Goal: Information Seeking & Learning: Learn about a topic

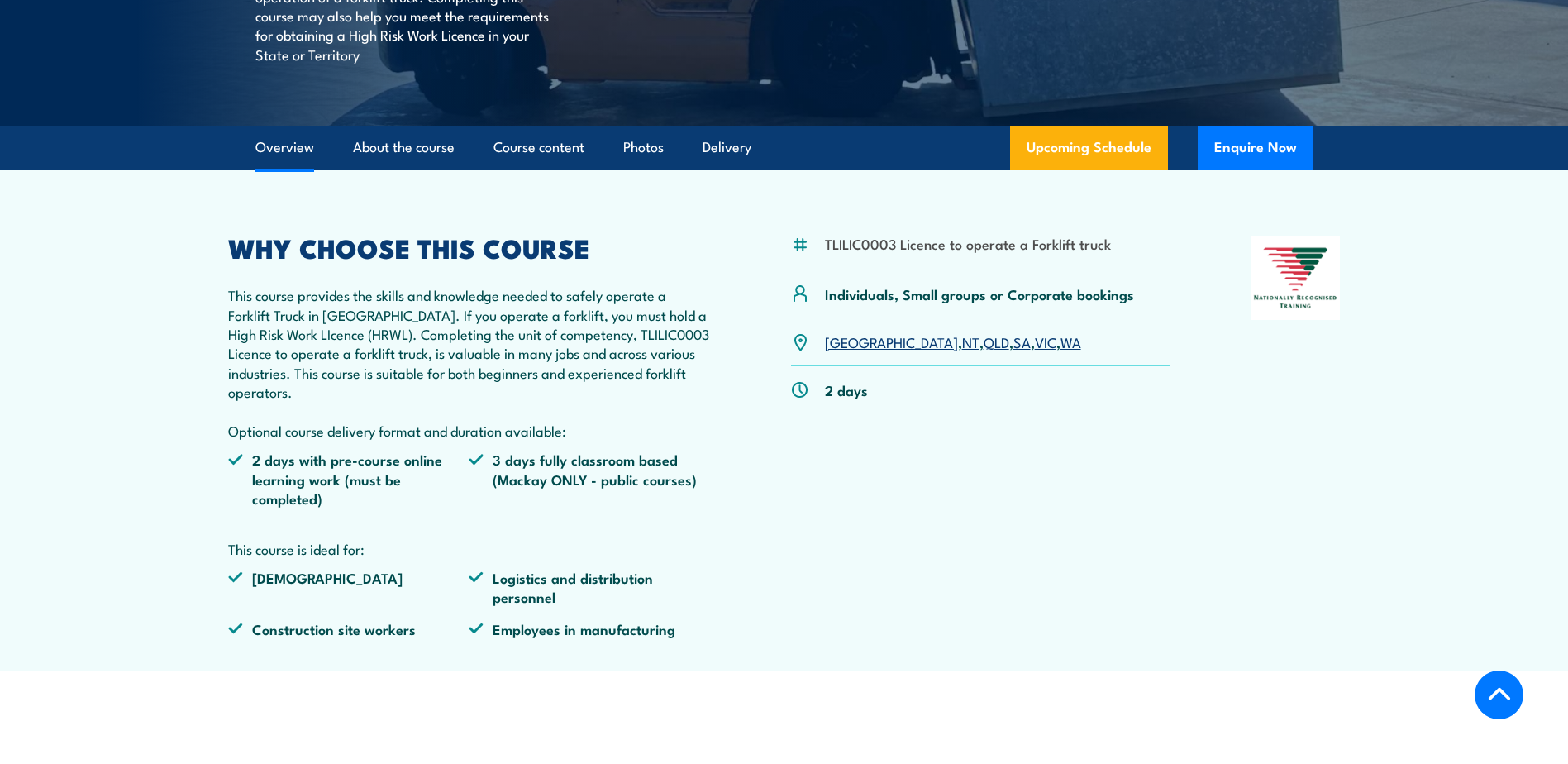
scroll to position [413, 0]
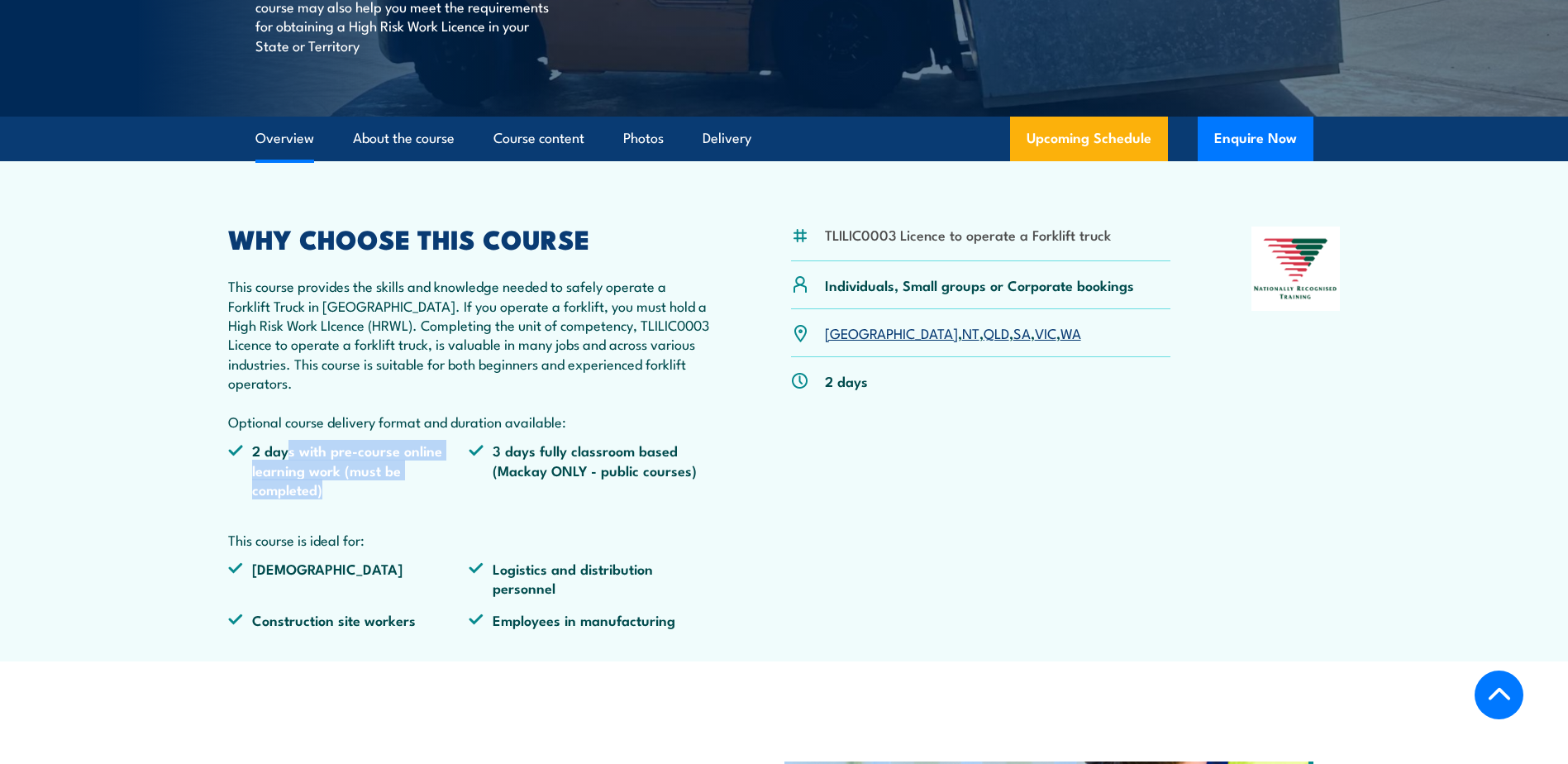
drag, startPoint x: 293, startPoint y: 448, endPoint x: 418, endPoint y: 509, distance: 139.1
click at [418, 509] on ul "2 days with pre-course online learning work (must be completed) 3 days fully cl…" at bounding box center [470, 476] width 483 height 70
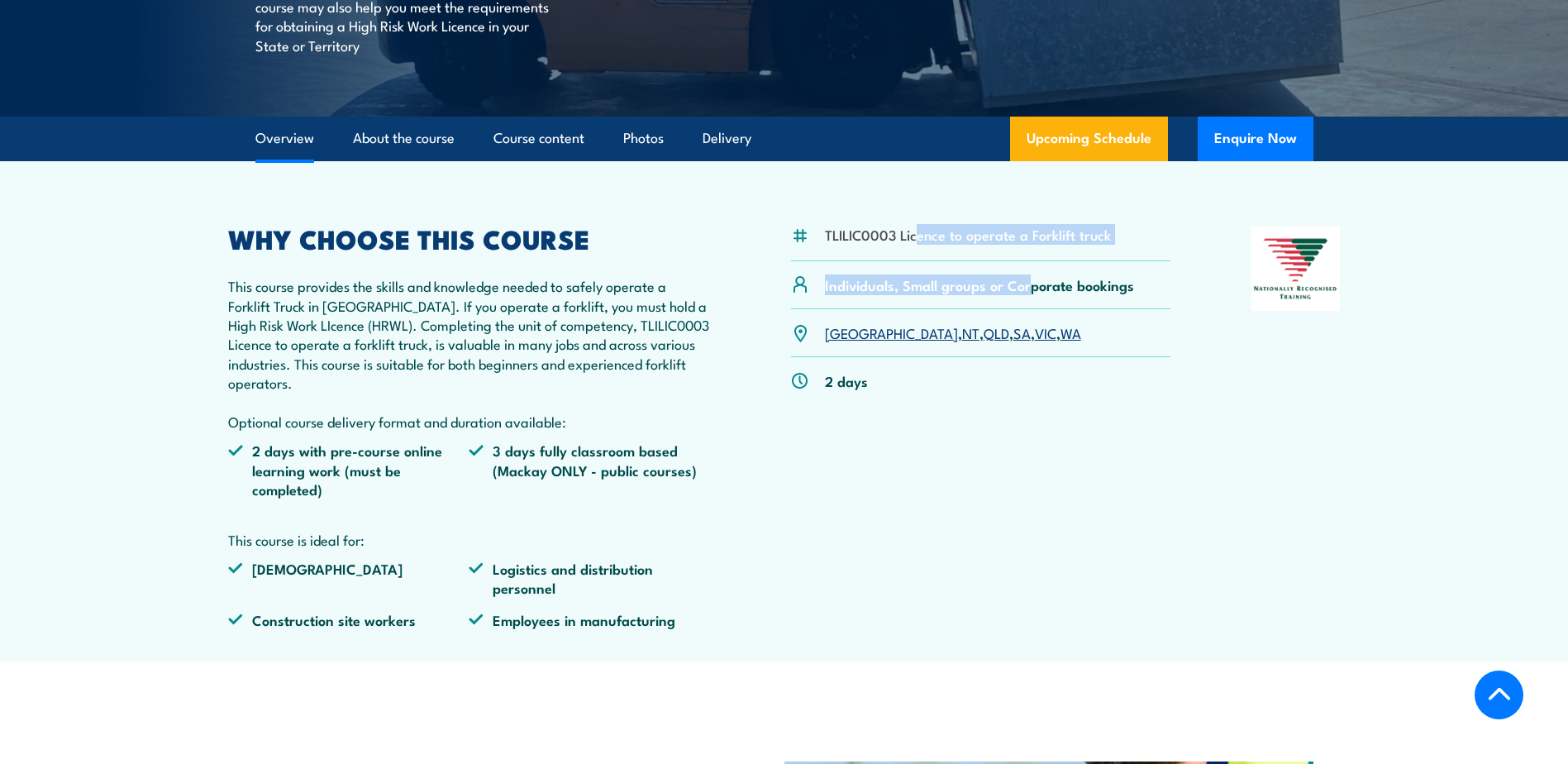
drag, startPoint x: 916, startPoint y: 242, endPoint x: 1034, endPoint y: 300, distance: 131.5
click at [1032, 296] on div "TLILIC0003 Licence to operate a Forklift truck Individuals, Small groups or Cor…" at bounding box center [981, 434] width 381 height 415
drag, startPoint x: 1034, startPoint y: 300, endPoint x: 1060, endPoint y: 457, distance: 159.1
click at [1060, 457] on div "TLILIC0003 Licence to operate a Forklift truck Individuals, Small groups or Cor…" at bounding box center [981, 434] width 381 height 415
click at [479, 362] on p "This course provides the skills and knowledge needed to safely operate a Forkli…" at bounding box center [470, 353] width 483 height 154
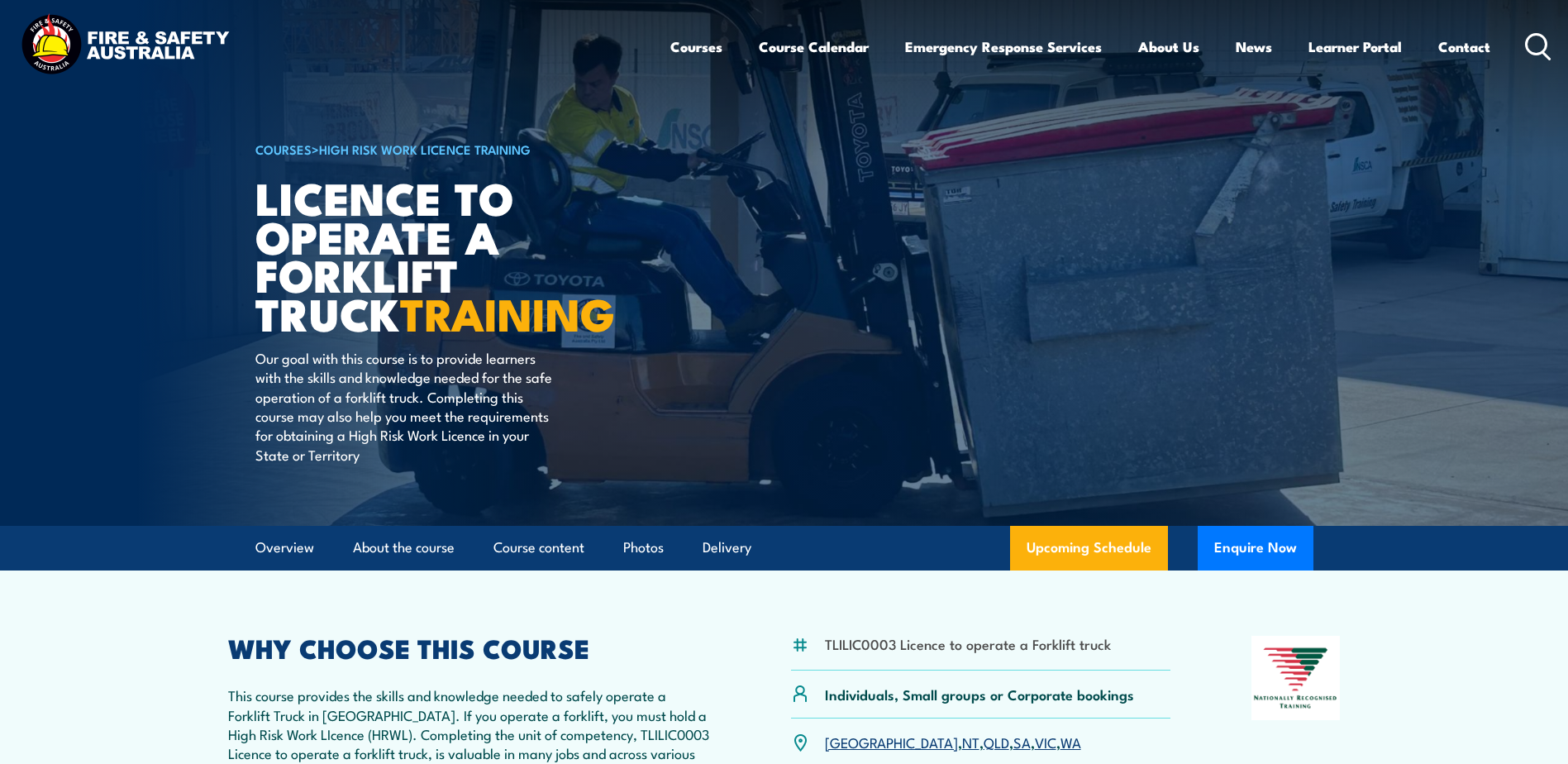
scroll to position [0, 0]
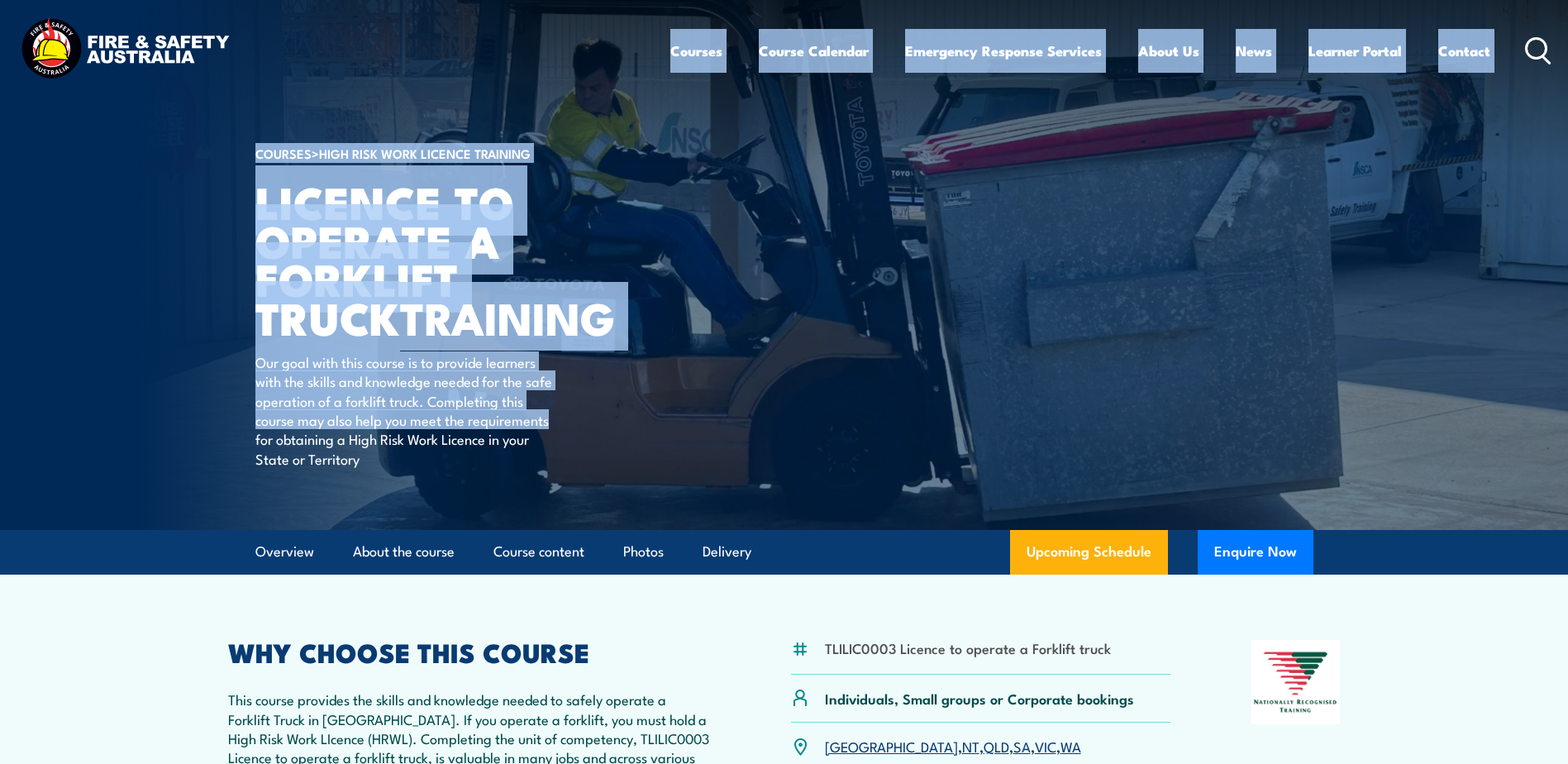
drag, startPoint x: 268, startPoint y: 98, endPoint x: 698, endPoint y: 422, distance: 538.4
click at [698, 422] on body "Courses Course Calendar Emergency Response Services Services Overview Emergency…" at bounding box center [784, 382] width 1568 height 764
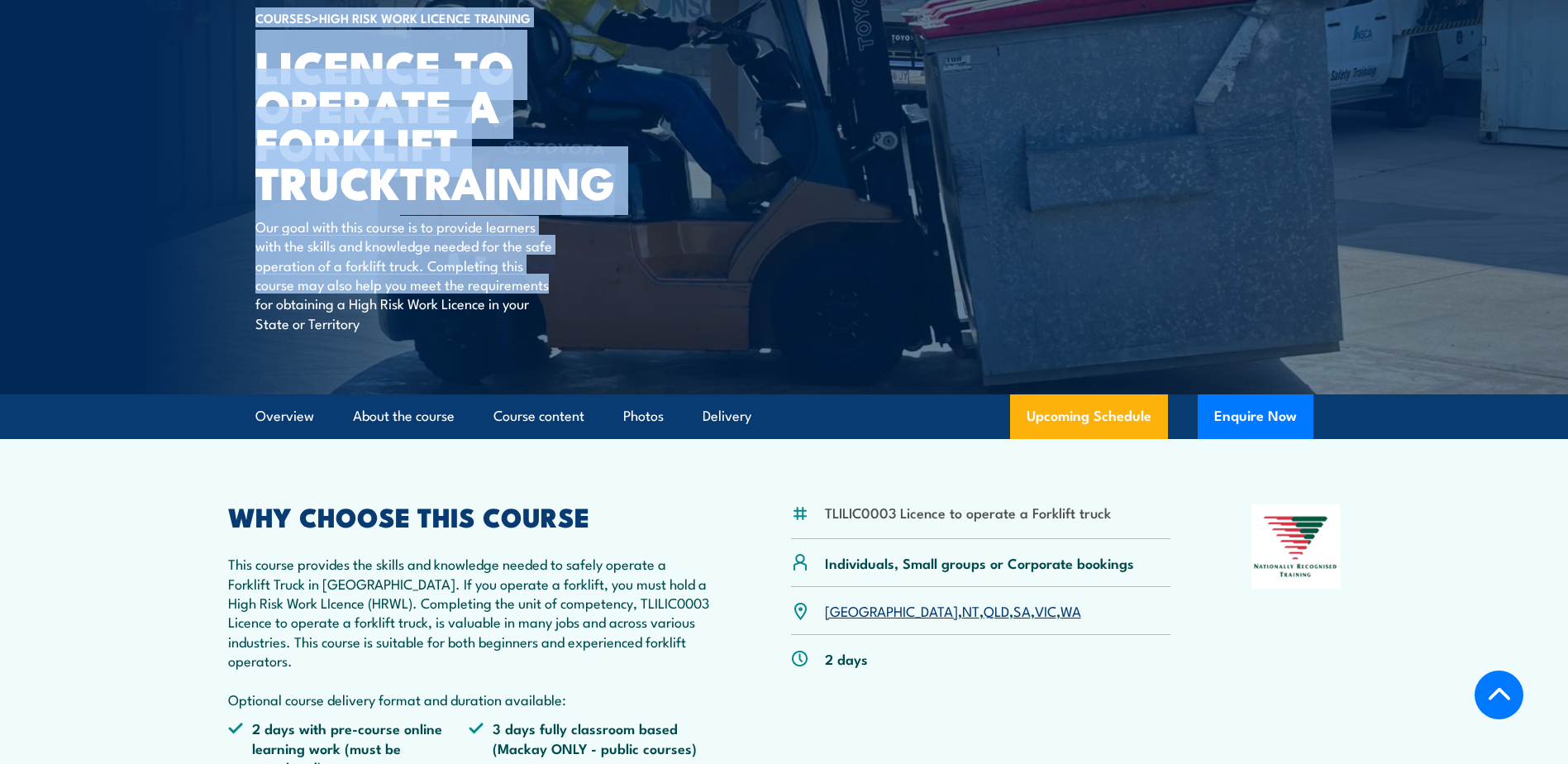
scroll to position [331, 0]
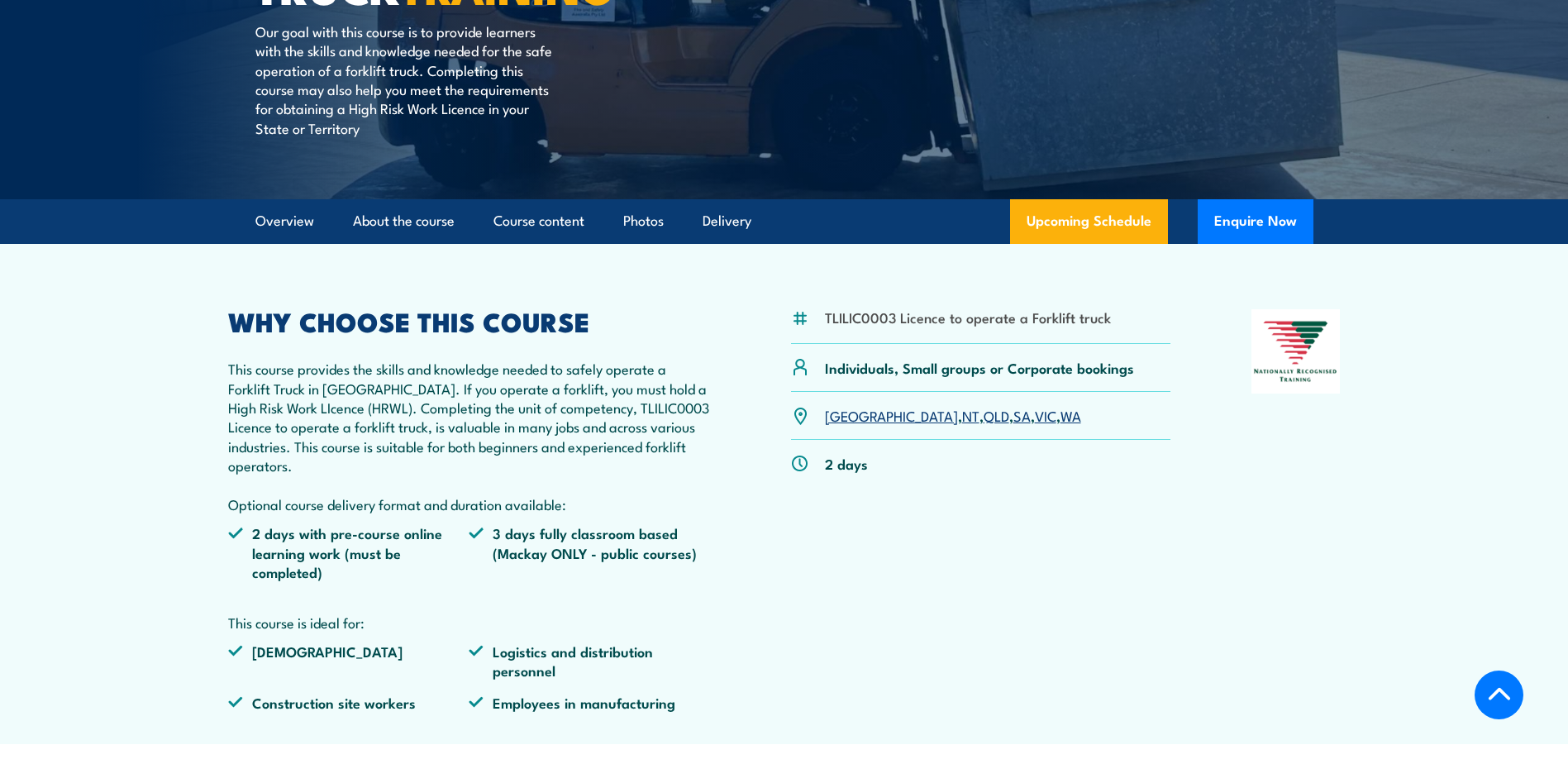
click at [782, 416] on div "TLILIC0003 Licence to operate a Forklift truck Individuals, Small groups or Cor…" at bounding box center [785, 517] width 1113 height 415
